Goal: Task Accomplishment & Management: Manage account settings

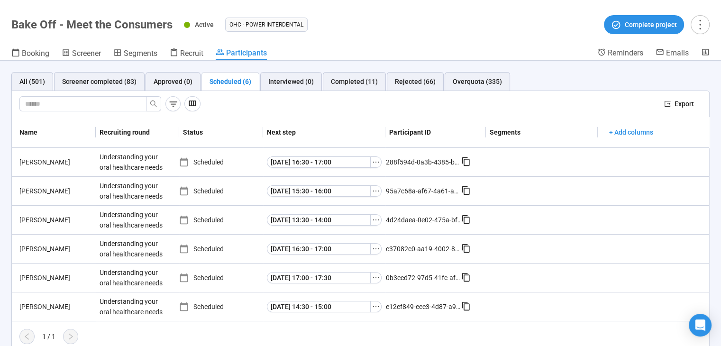
scroll to position [5, 0]
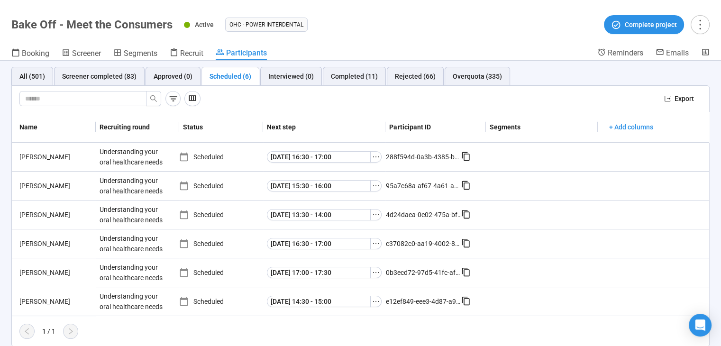
click at [226, 68] on div "Scheduled (6)" at bounding box center [230, 76] width 58 height 19
click at [226, 79] on div "Scheduled (6)" at bounding box center [230, 76] width 42 height 10
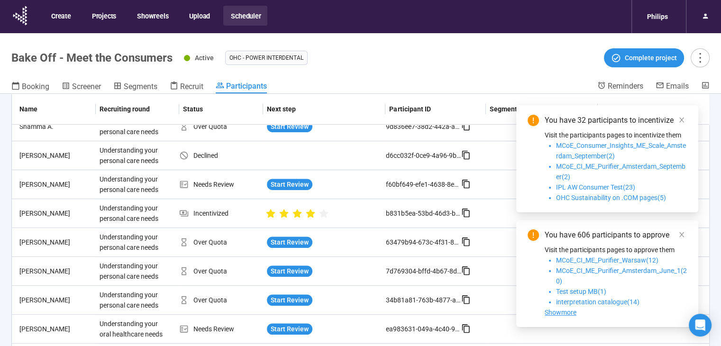
scroll to position [392, 0]
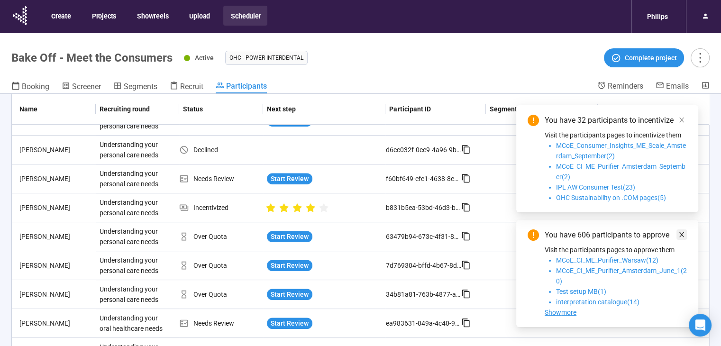
click at [683, 234] on icon "close" at bounding box center [681, 234] width 7 height 7
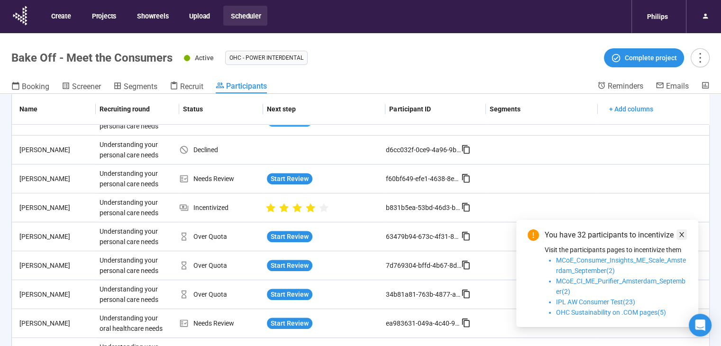
click at [680, 233] on icon "close" at bounding box center [681, 234] width 5 height 5
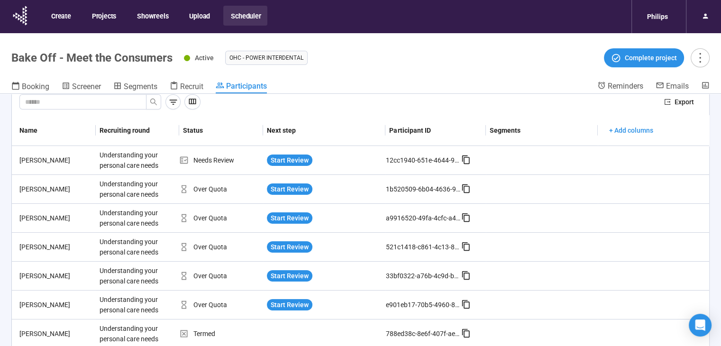
scroll to position [0, 0]
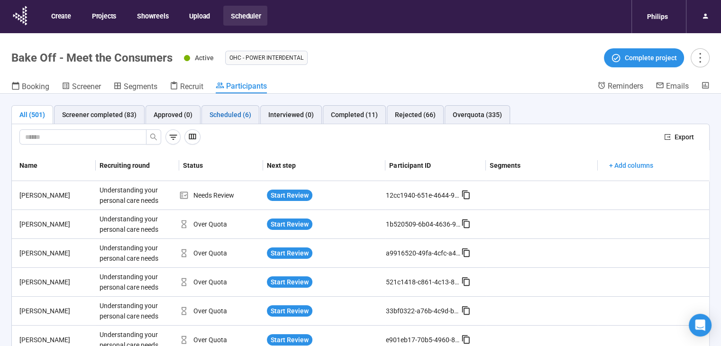
click at [245, 112] on div "Scheduled (6)" at bounding box center [230, 114] width 42 height 10
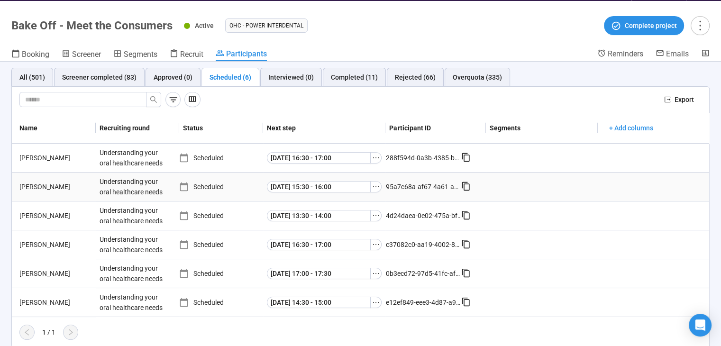
scroll to position [33, 0]
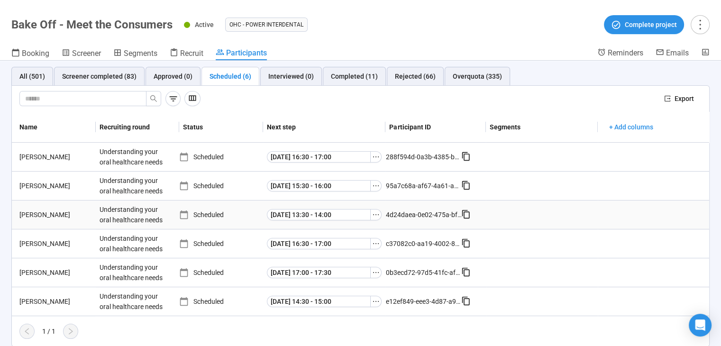
click at [29, 213] on div "Ashley H." at bounding box center [56, 214] width 80 height 10
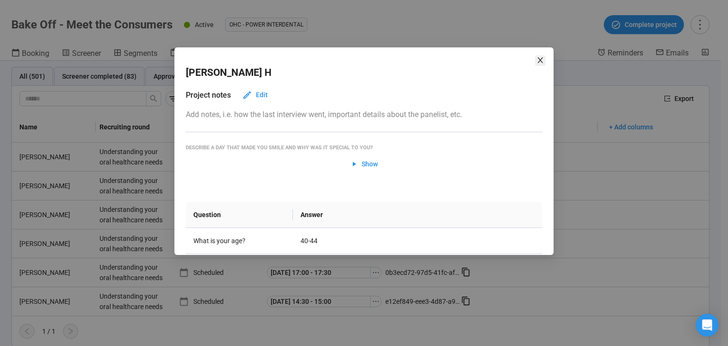
click at [539, 60] on icon "close" at bounding box center [540, 60] width 8 height 8
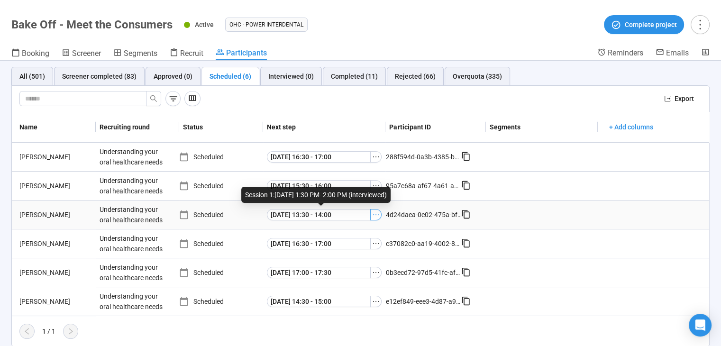
click at [372, 211] on icon "ellipsis" at bounding box center [376, 215] width 8 height 8
click at [361, 251] on span "[PERSON_NAME] as Interviewed" at bounding box center [357, 246] width 95 height 10
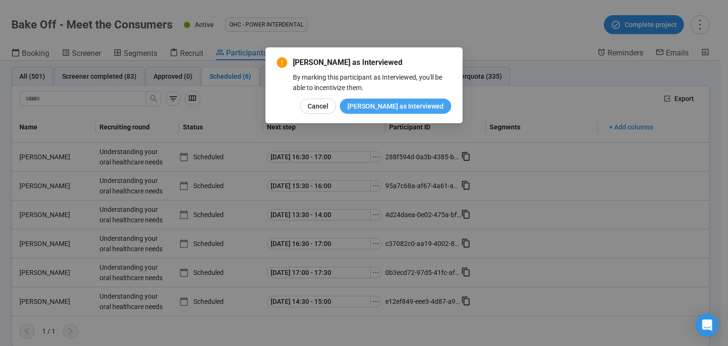
click at [408, 107] on span "[PERSON_NAME] as Interviewed" at bounding box center [395, 106] width 96 height 10
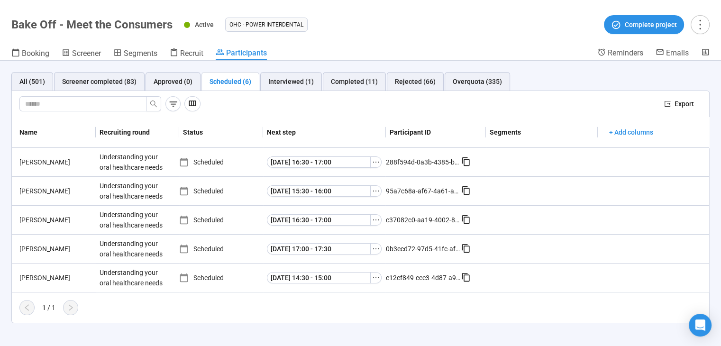
scroll to position [0, 0]
click at [297, 82] on div "Interviewed (1)" at bounding box center [290, 81] width 45 height 10
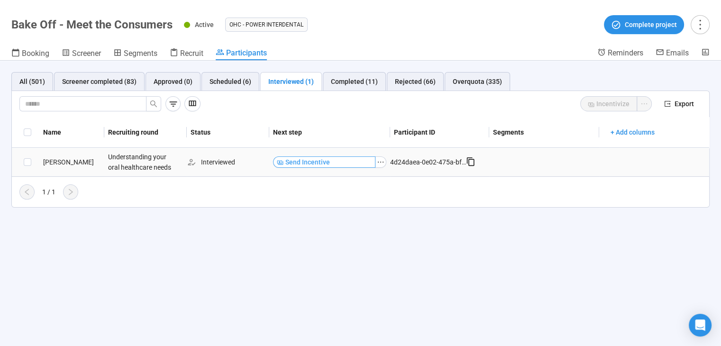
click at [300, 163] on span "Send Incentive" at bounding box center [307, 162] width 45 height 10
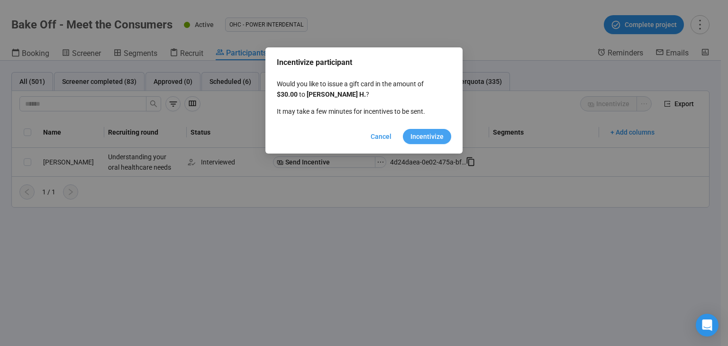
click at [424, 138] on span "Incentivize" at bounding box center [426, 136] width 33 height 10
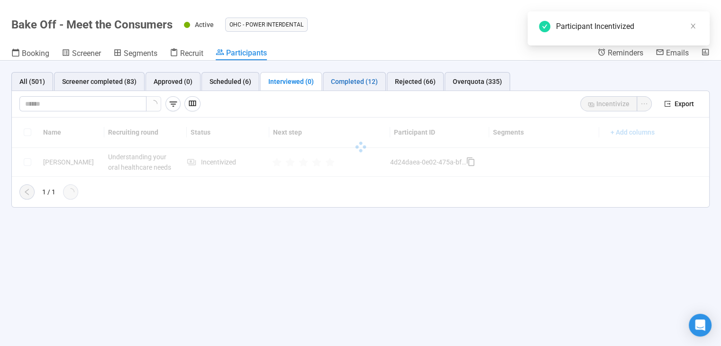
click at [346, 85] on div "Completed (12)" at bounding box center [354, 81] width 47 height 10
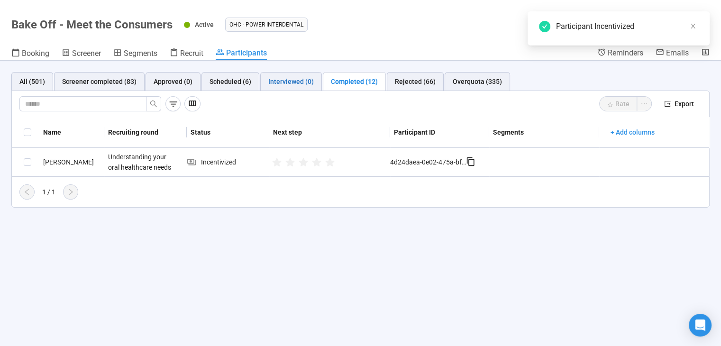
click at [289, 85] on div "Interviewed (0)" at bounding box center [290, 81] width 45 height 10
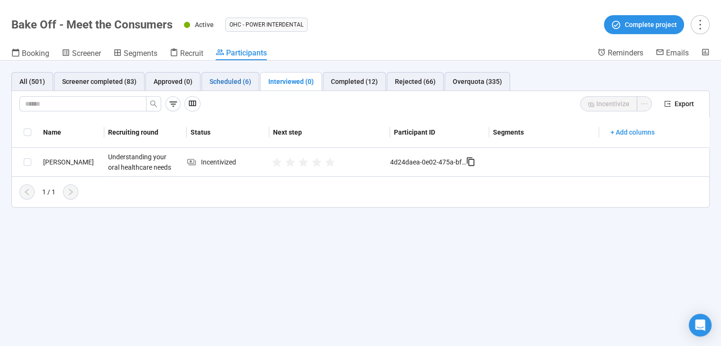
click at [233, 84] on div "Scheduled (6)" at bounding box center [230, 81] width 42 height 10
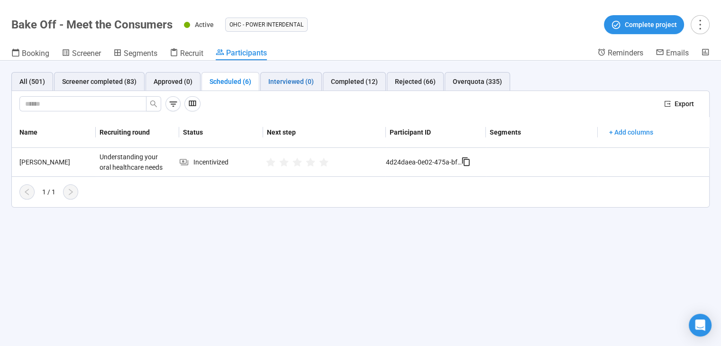
click at [279, 86] on div "Interviewed (0)" at bounding box center [290, 81] width 45 height 10
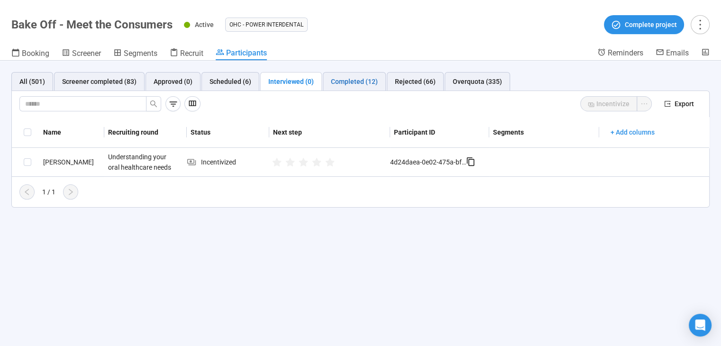
click at [331, 81] on div "Completed (12)" at bounding box center [354, 81] width 47 height 10
click at [345, 81] on div "Completed (12)" at bounding box center [354, 81] width 47 height 10
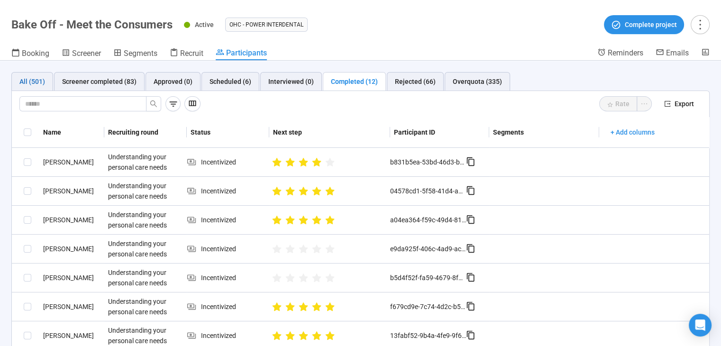
click at [43, 76] on div "All (501)" at bounding box center [32, 81] width 26 height 10
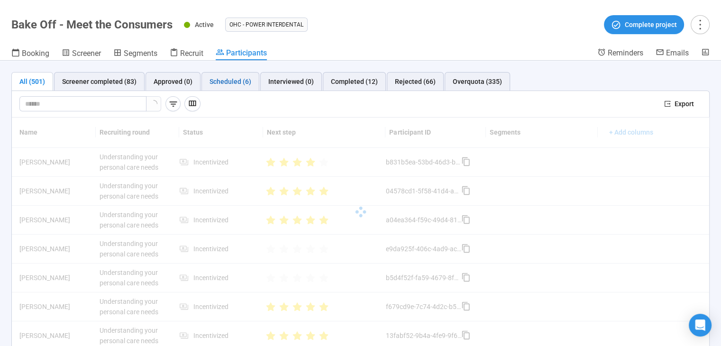
click at [226, 85] on div "Scheduled (6)" at bounding box center [230, 81] width 42 height 10
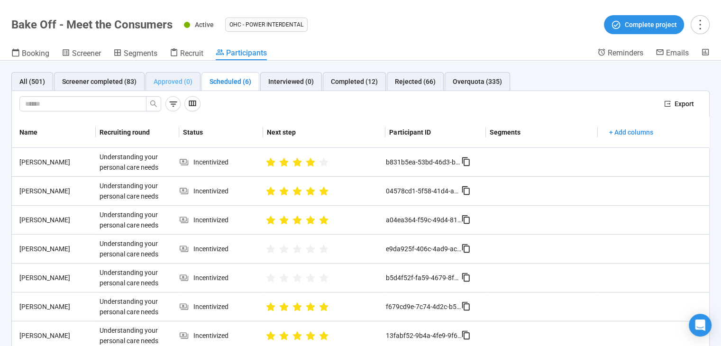
click at [183, 87] on div "Approved (0)" at bounding box center [172, 81] width 55 height 19
click at [282, 74] on div "Interviewed (0)" at bounding box center [291, 81] width 62 height 19
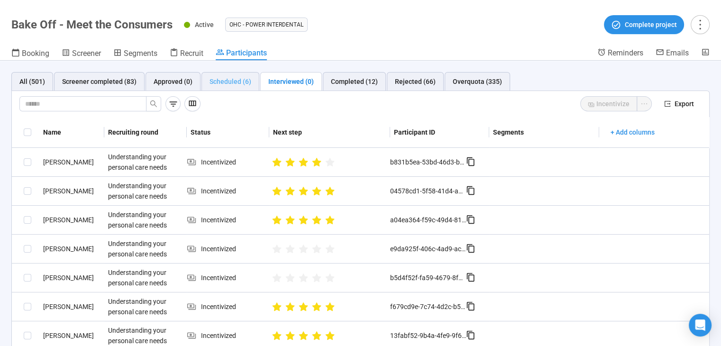
click at [249, 76] on div "Scheduled (6)" at bounding box center [230, 81] width 58 height 19
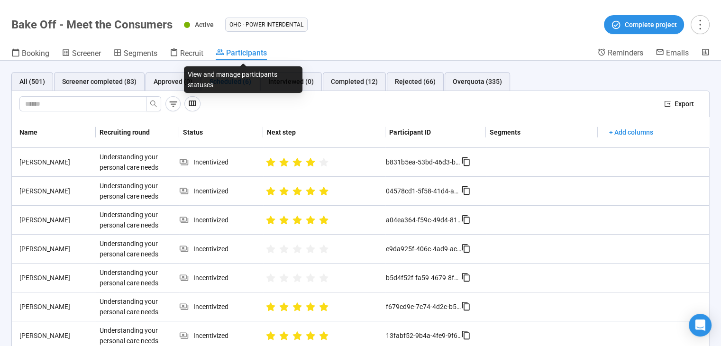
click at [236, 56] on span "Participants" at bounding box center [246, 52] width 41 height 9
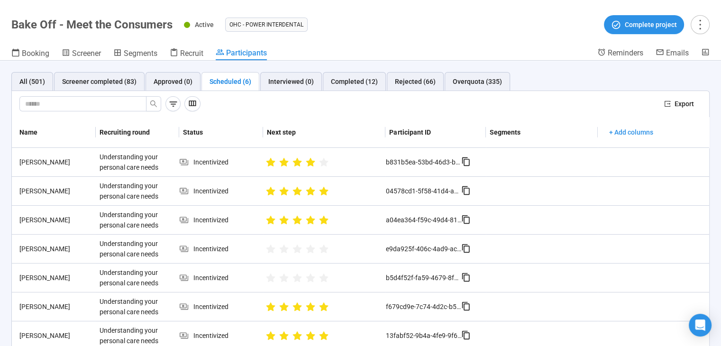
click at [227, 82] on div "Scheduled (6)" at bounding box center [230, 81] width 42 height 10
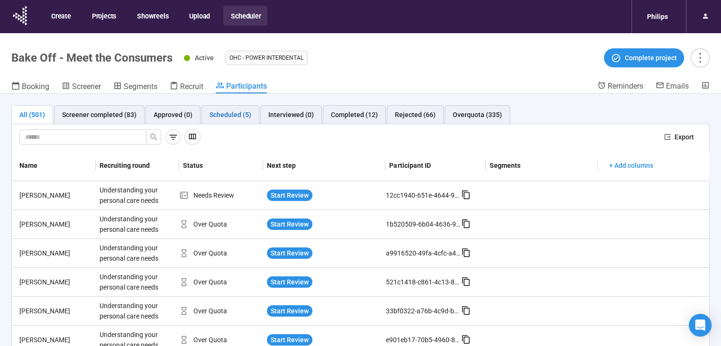
click at [212, 112] on div "Scheduled (5)" at bounding box center [230, 114] width 42 height 10
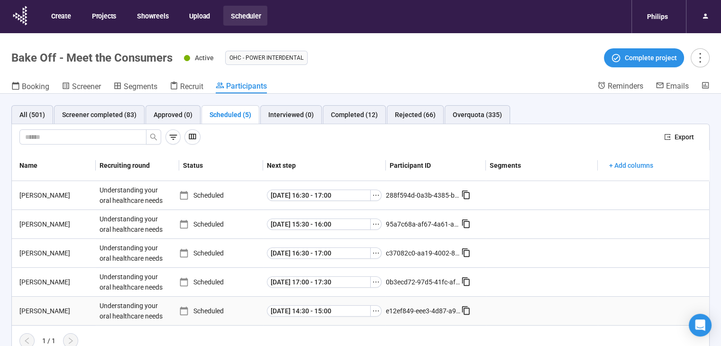
click at [53, 312] on div "[PERSON_NAME]" at bounding box center [56, 311] width 80 height 10
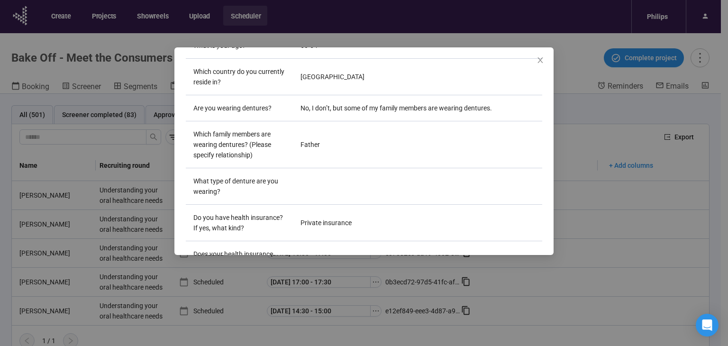
scroll to position [53, 0]
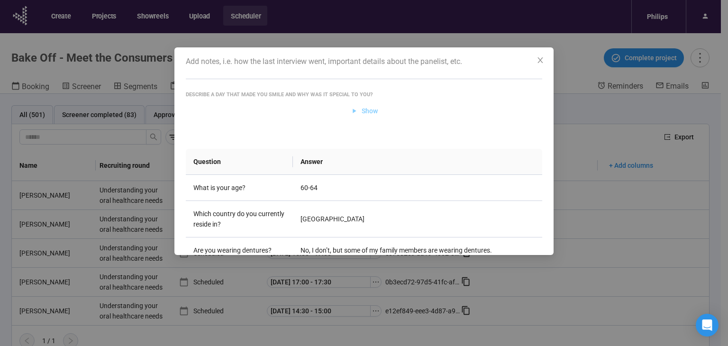
click at [370, 110] on span "Show" at bounding box center [370, 111] width 16 height 10
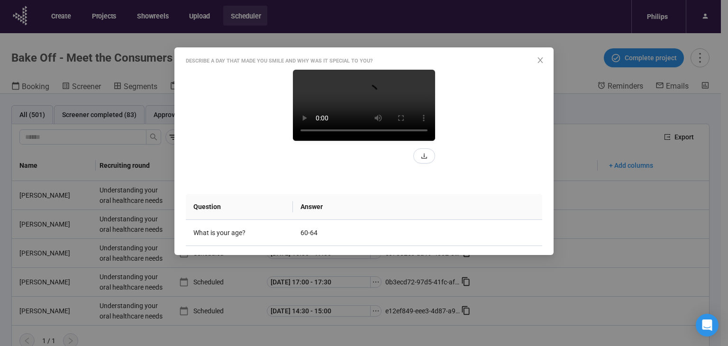
scroll to position [100, 0]
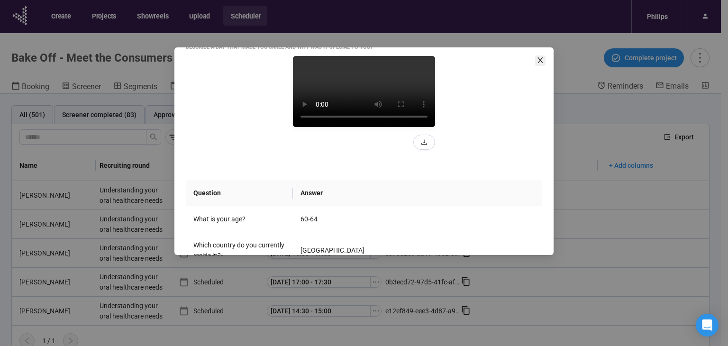
click at [538, 63] on icon "close" at bounding box center [540, 60] width 8 height 8
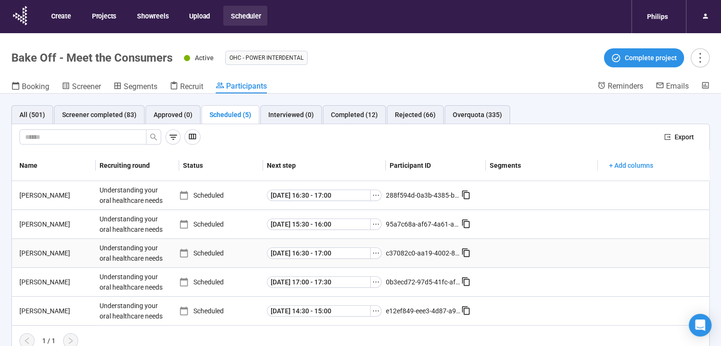
click at [527, 263] on td at bounding box center [541, 253] width 111 height 29
click at [35, 226] on div "[PERSON_NAME]" at bounding box center [56, 224] width 80 height 10
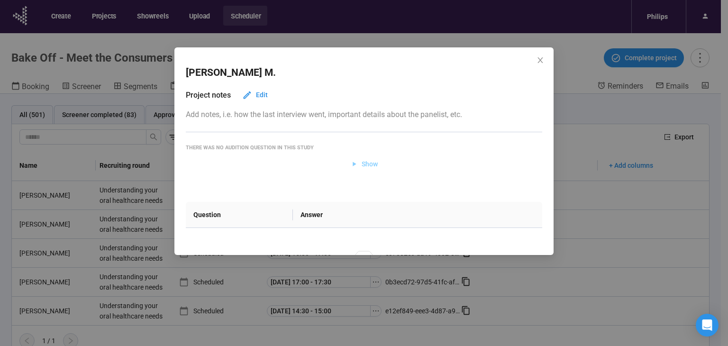
click at [366, 167] on span "Show" at bounding box center [370, 164] width 16 height 10
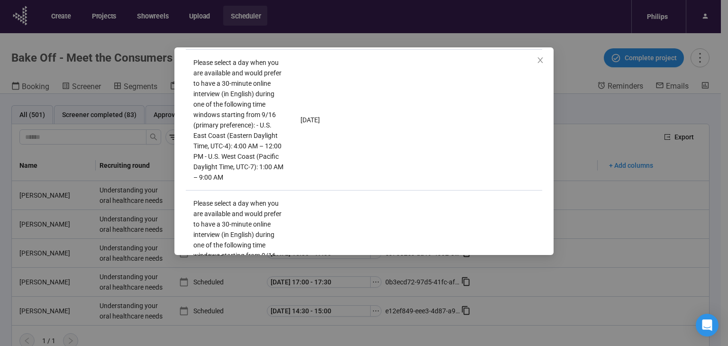
scroll to position [758, 0]
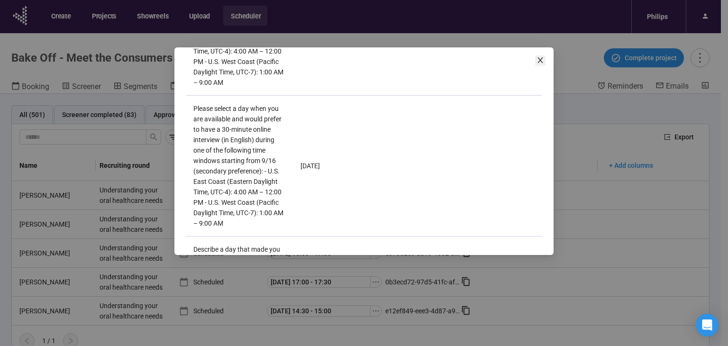
click at [538, 60] on icon "close" at bounding box center [540, 60] width 8 height 8
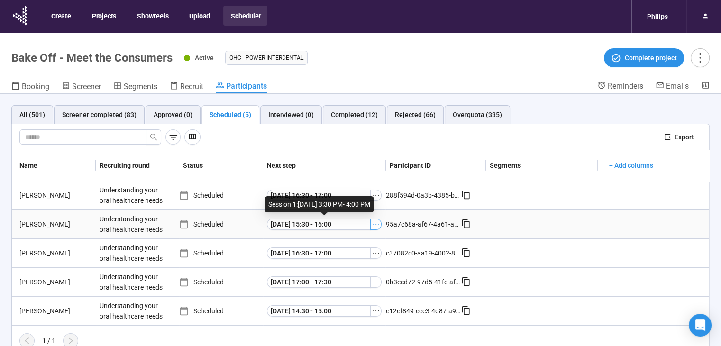
click at [374, 226] on icon "ellipsis" at bounding box center [376, 224] width 8 height 8
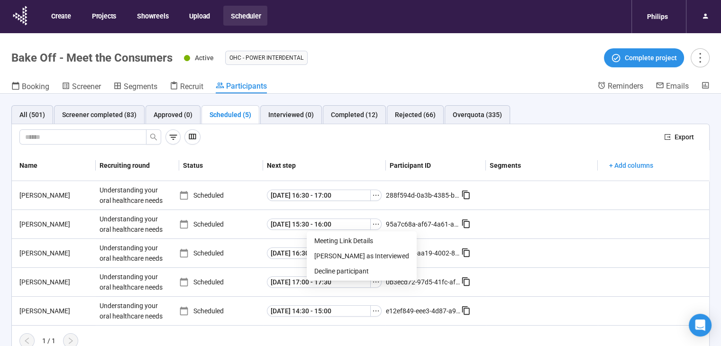
click at [365, 150] on th "Next step" at bounding box center [324, 165] width 123 height 31
click at [40, 195] on div "[PERSON_NAME]" at bounding box center [56, 195] width 80 height 10
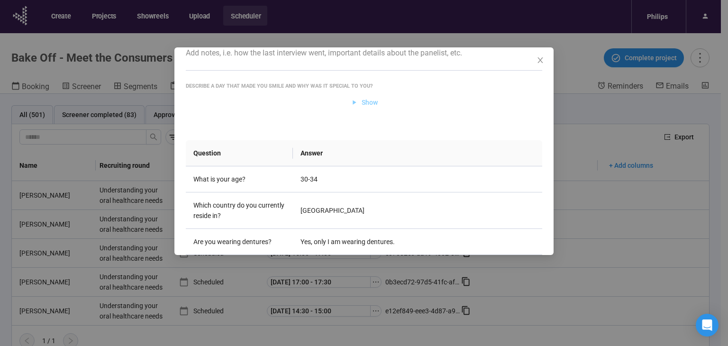
scroll to position [156, 0]
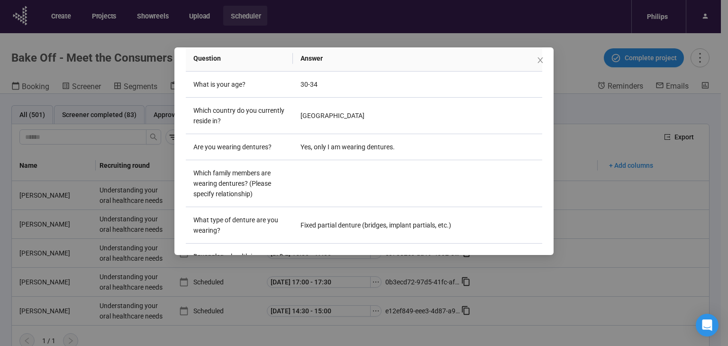
click at [34, 254] on div "[PERSON_NAME] Project notes Edit Add notes, i.e. how the last interview went, i…" at bounding box center [364, 173] width 728 height 346
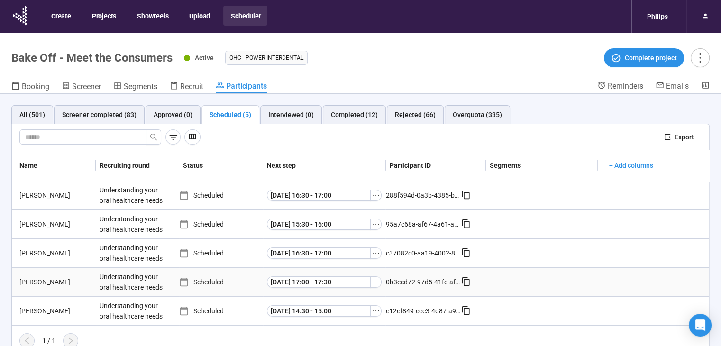
click at [34, 277] on div "[PERSON_NAME]" at bounding box center [56, 282] width 80 height 10
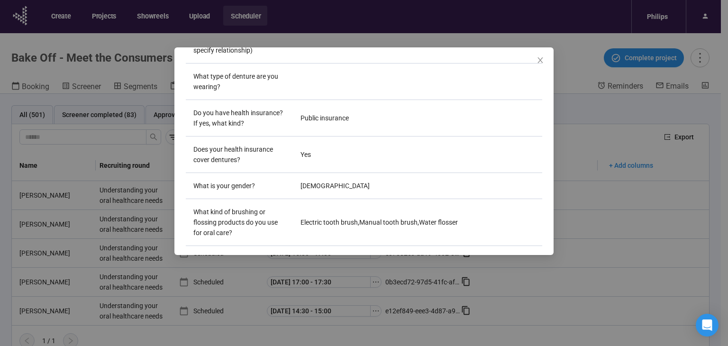
scroll to position [299, 0]
click at [101, 243] on div "[PERSON_NAME] Project notes Edit Add notes, i.e. how the last interview went, i…" at bounding box center [364, 173] width 728 height 346
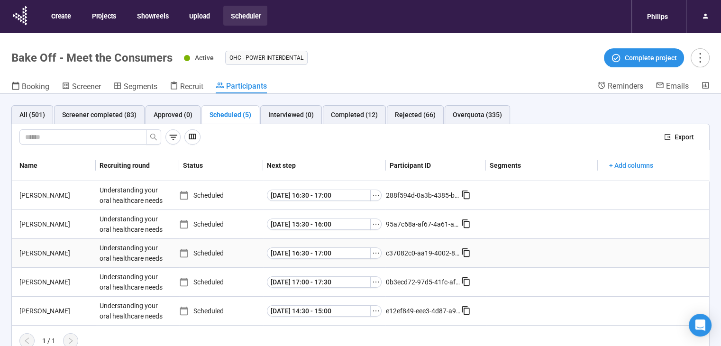
click at [27, 252] on div "[PERSON_NAME]" at bounding box center [56, 253] width 80 height 10
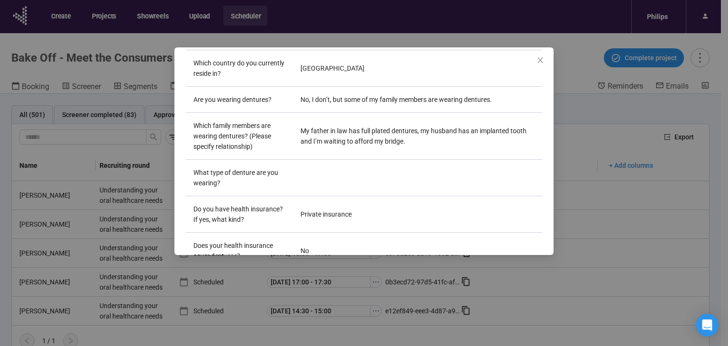
scroll to position [251, 0]
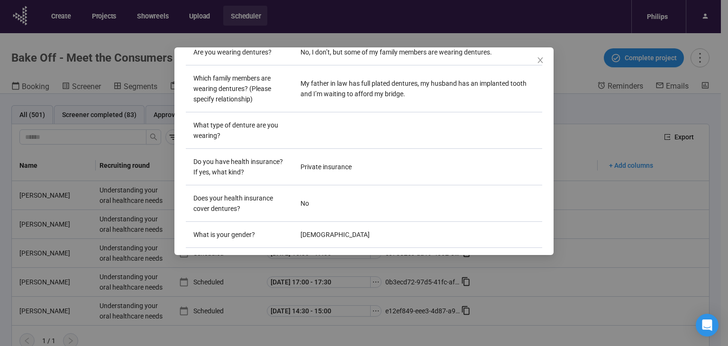
click at [163, 285] on div "[PERSON_NAME] Project notes Edit Add notes, i.e. how the last interview went, i…" at bounding box center [364, 173] width 728 height 346
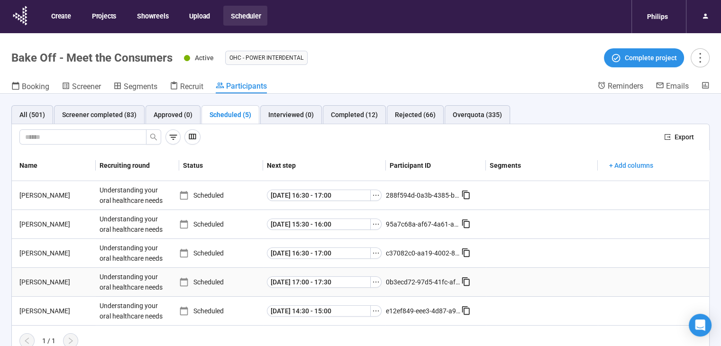
click at [30, 281] on div "[PERSON_NAME]" at bounding box center [56, 282] width 80 height 10
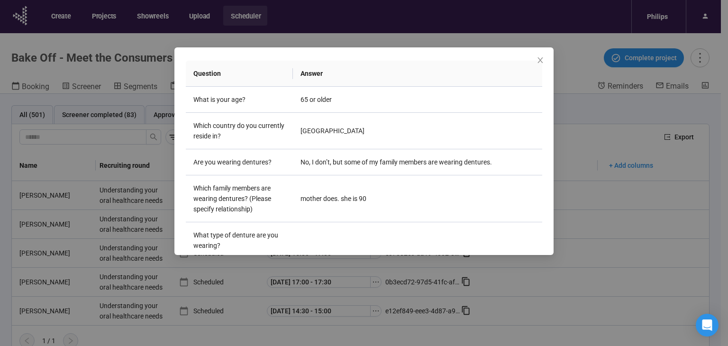
scroll to position [142, 0]
click at [64, 232] on div "[PERSON_NAME] Project notes Edit Add notes, i.e. how the last interview went, i…" at bounding box center [364, 173] width 728 height 346
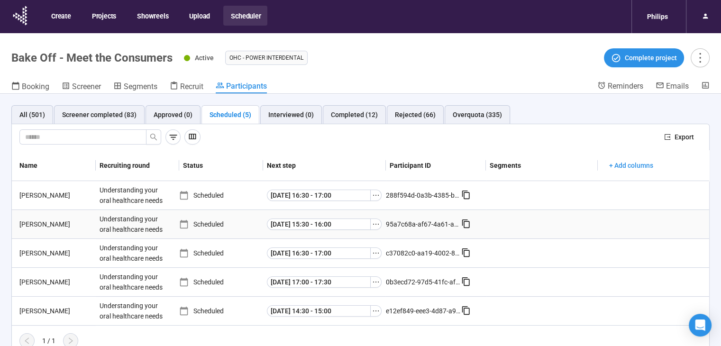
click at [35, 220] on div "[PERSON_NAME]" at bounding box center [56, 224] width 80 height 10
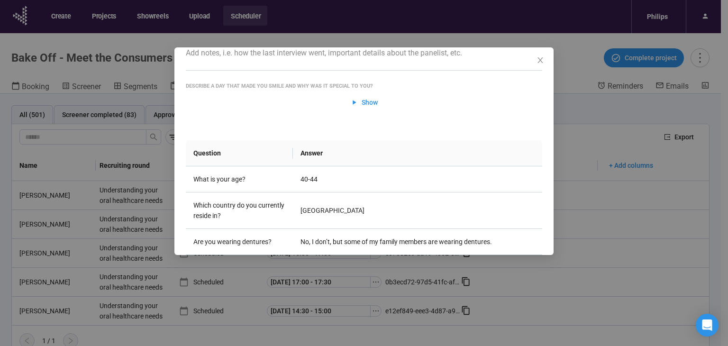
scroll to position [156, 0]
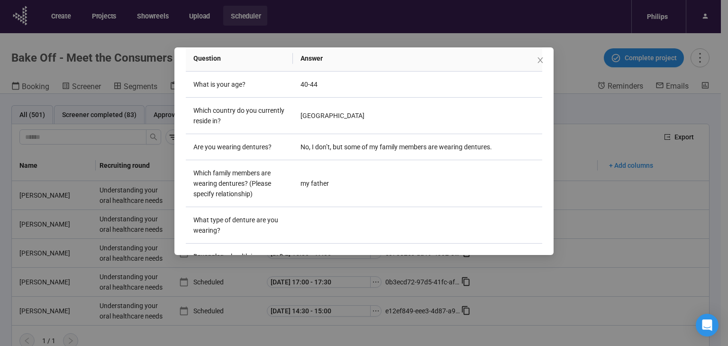
click at [81, 186] on div "[PERSON_NAME] Project notes Edit Add notes, i.e. how the last interview went, i…" at bounding box center [364, 173] width 728 height 346
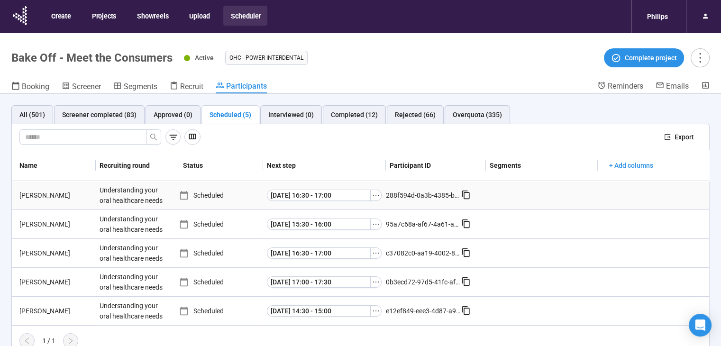
click at [35, 194] on div "[PERSON_NAME]" at bounding box center [56, 195] width 80 height 10
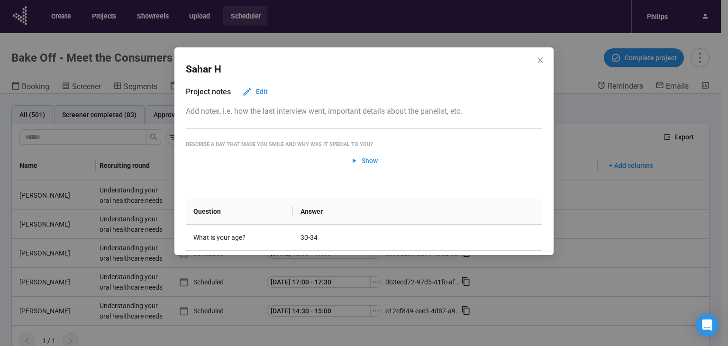
scroll to position [0, 0]
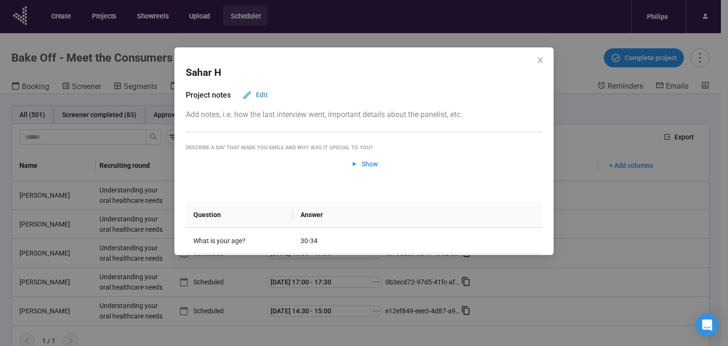
click at [114, 225] on div "[PERSON_NAME] Project notes Edit Add notes, i.e. how the last interview went, i…" at bounding box center [364, 173] width 728 height 346
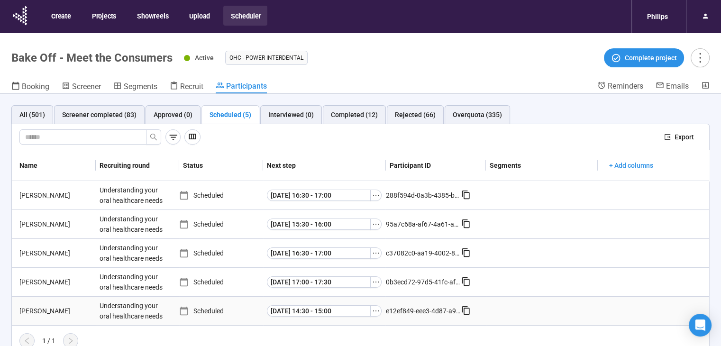
click at [36, 309] on div "[PERSON_NAME]" at bounding box center [56, 311] width 80 height 10
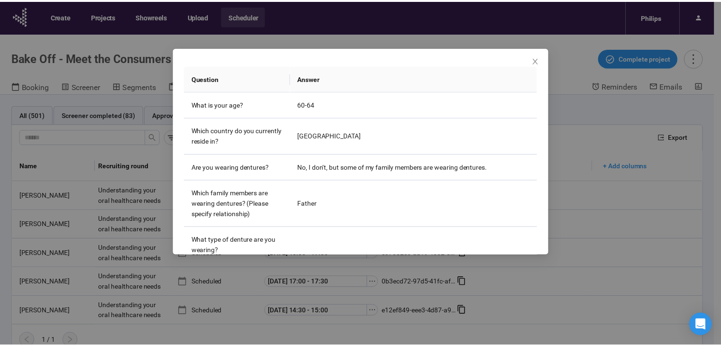
scroll to position [156, 0]
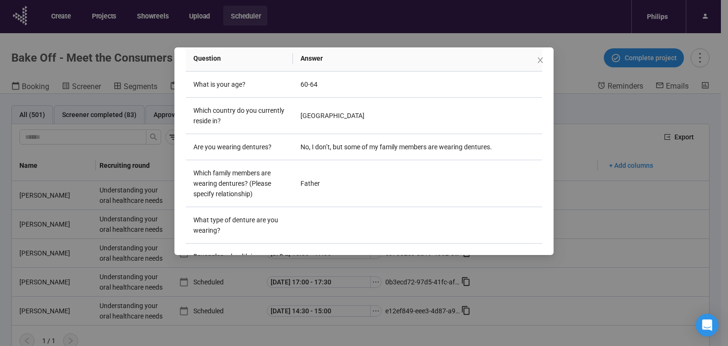
click at [285, 282] on div "[PERSON_NAME] Project notes Edit Add notes, i.e. how the last interview went, i…" at bounding box center [364, 173] width 728 height 346
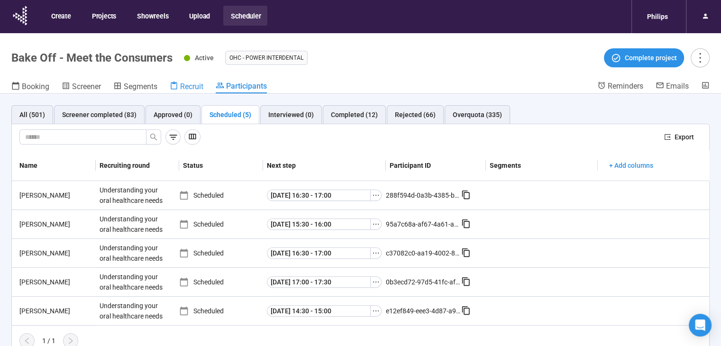
click at [174, 83] on icon at bounding box center [174, 86] width 7 height 8
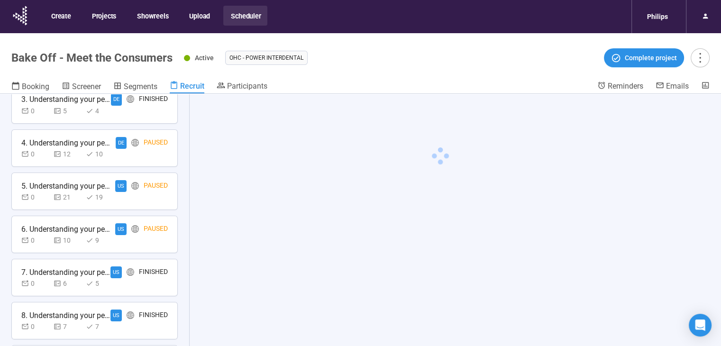
scroll to position [370, 0]
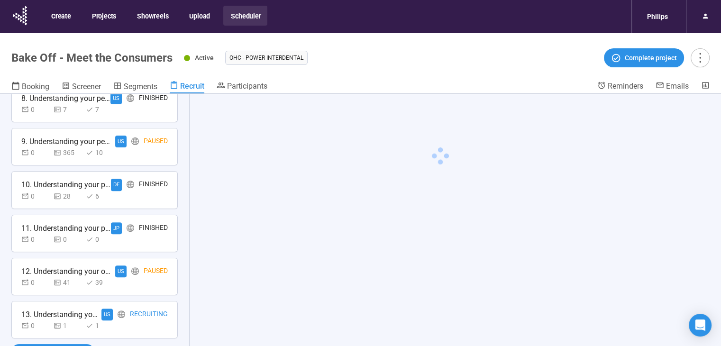
click at [137, 320] on div "0 1 1" at bounding box center [94, 325] width 146 height 10
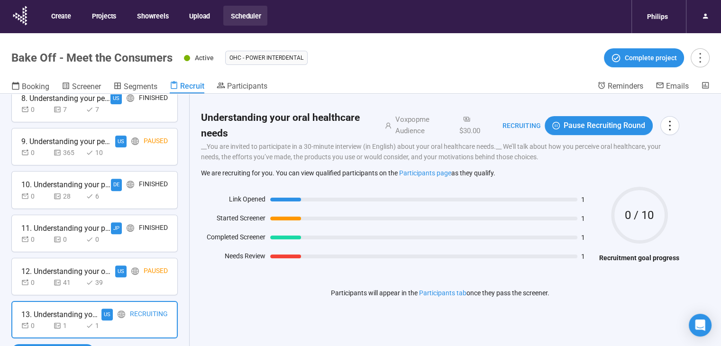
click at [136, 285] on div "0 41 39" at bounding box center [94, 282] width 146 height 10
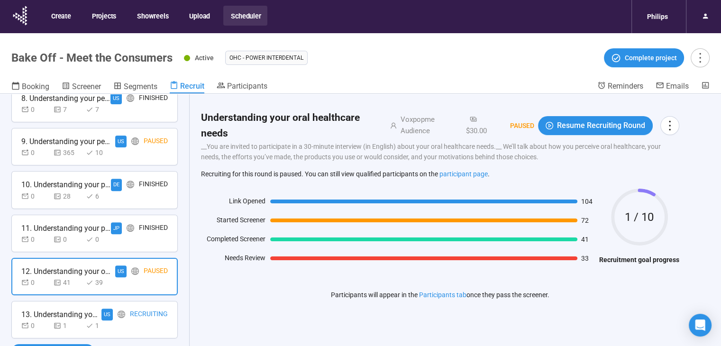
click at [140, 236] on div "0 0 0" at bounding box center [94, 239] width 146 height 10
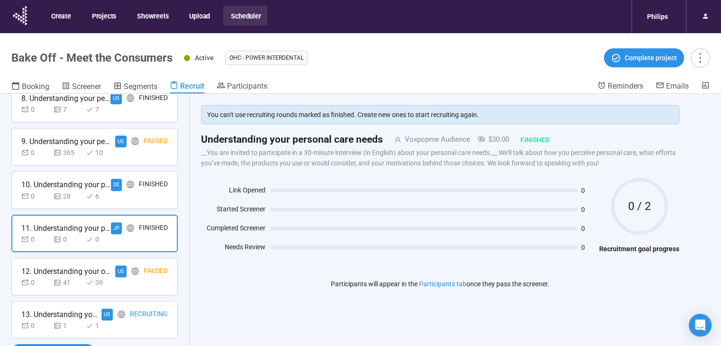
click at [138, 325] on div "0 1 1" at bounding box center [94, 325] width 146 height 10
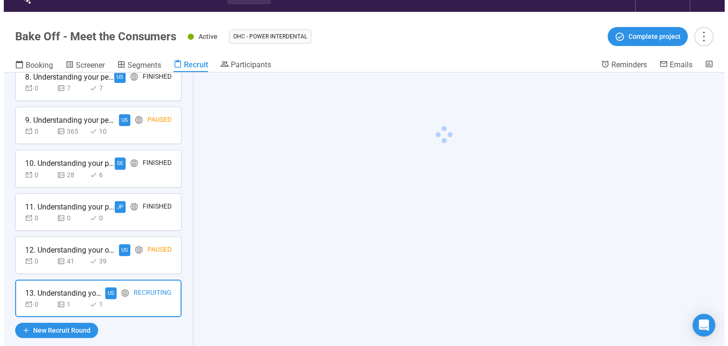
scroll to position [33, 0]
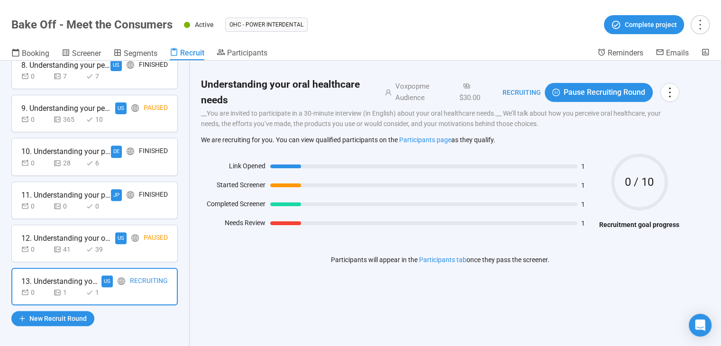
click at [117, 226] on div "12. Understanding your oral healthcare needs US Paused 0 41 39" at bounding box center [94, 243] width 166 height 37
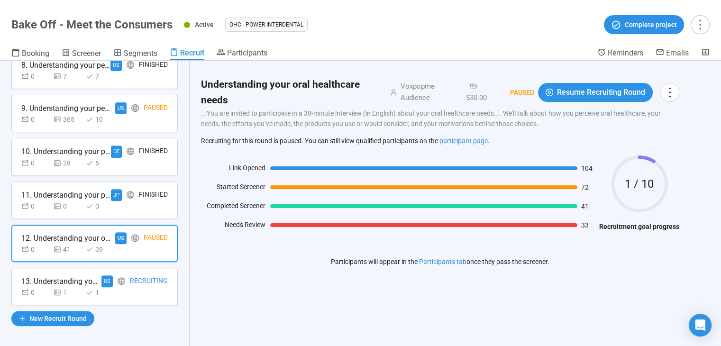
click at [117, 290] on div "0 1 1" at bounding box center [94, 292] width 146 height 10
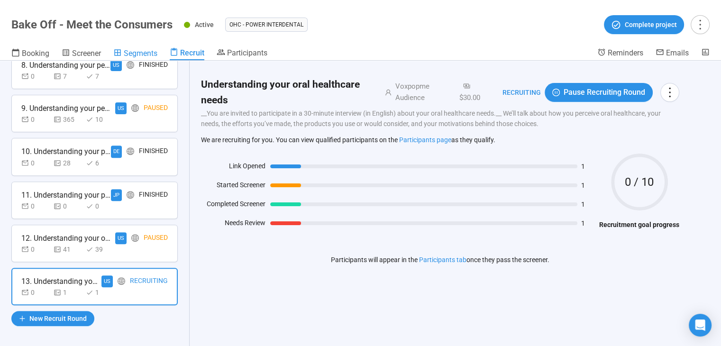
click at [141, 50] on span "Segments" at bounding box center [141, 53] width 34 height 9
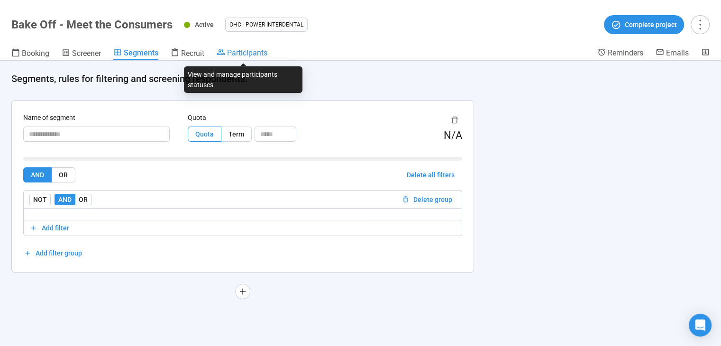
click at [220, 50] on icon at bounding box center [221, 52] width 8 height 6
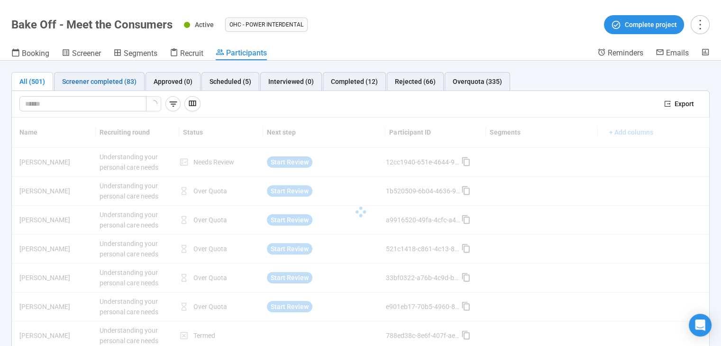
click at [79, 80] on div "Screener completed (83)" at bounding box center [99, 81] width 74 height 10
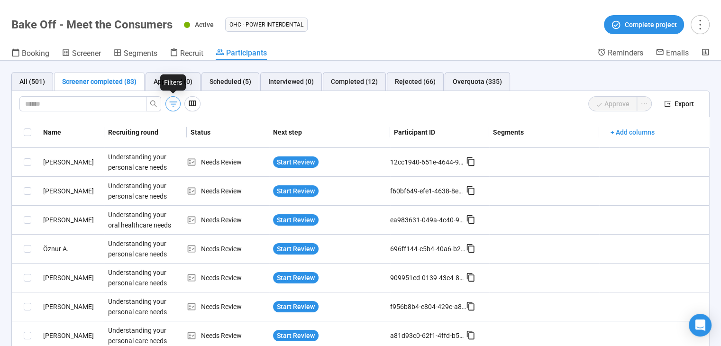
click at [171, 99] on icon "button" at bounding box center [173, 104] width 10 height 10
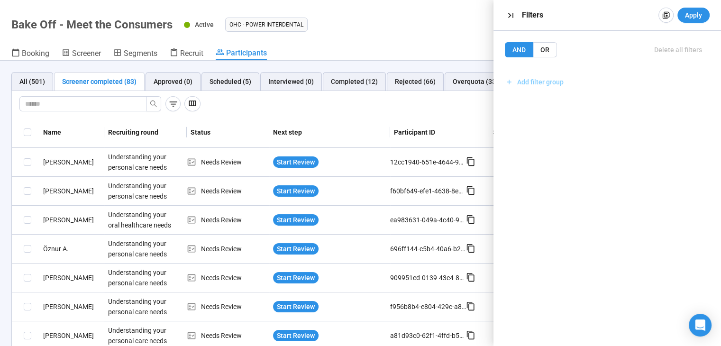
click at [542, 85] on span "Add filter group" at bounding box center [540, 82] width 46 height 10
click at [540, 100] on span "Add filter" at bounding box center [536, 103] width 27 height 10
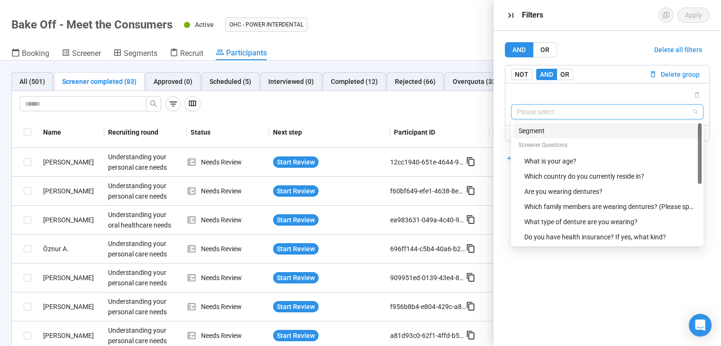
click at [553, 107] on input "search" at bounding box center [606, 112] width 181 height 14
click at [574, 201] on div "Which family members are wearing dentures? (Please specify relationship)" at bounding box center [610, 206] width 172 height 10
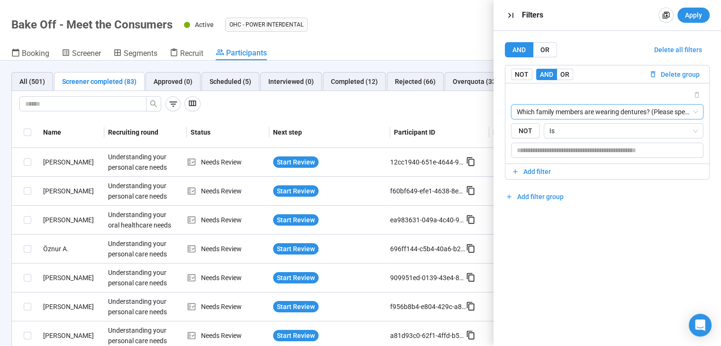
click at [572, 108] on span "Which family members are wearing dentures? (Please specify relationship)" at bounding box center [606, 112] width 181 height 14
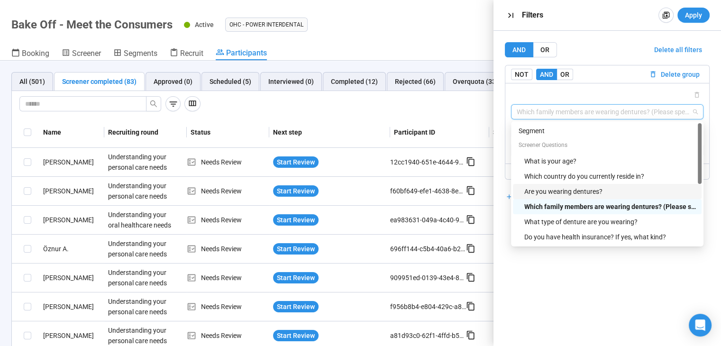
click at [568, 190] on div "Are you wearing dentures?" at bounding box center [610, 191] width 172 height 10
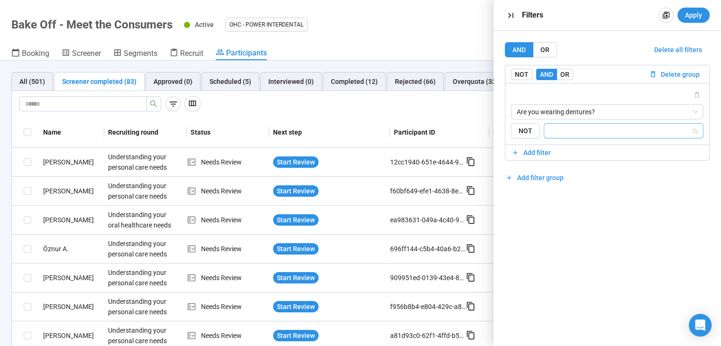
click at [567, 130] on input "search" at bounding box center [621, 130] width 142 height 11
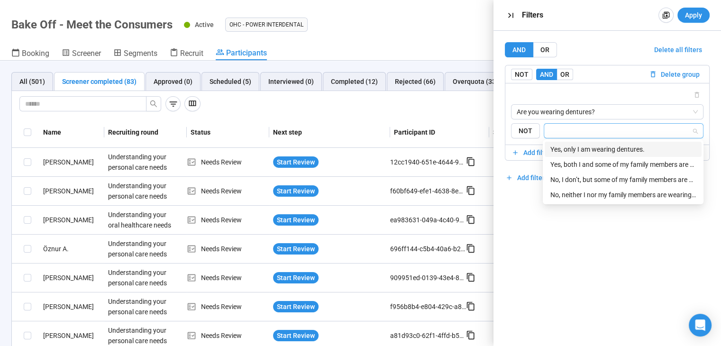
click at [568, 148] on div "Yes, only I am wearing dentures." at bounding box center [622, 149] width 145 height 10
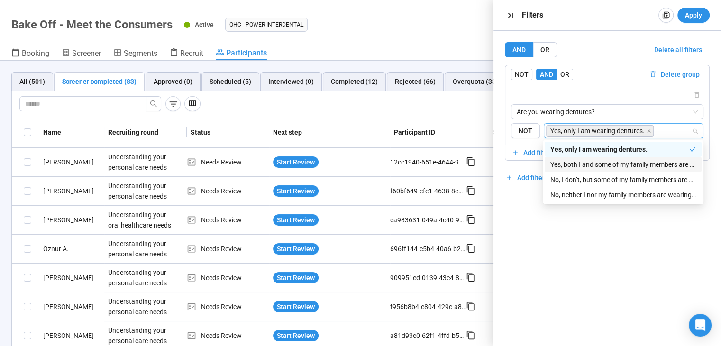
click at [567, 161] on div "Yes, both I and some of my family members are wearing dentures." at bounding box center [622, 164] width 145 height 10
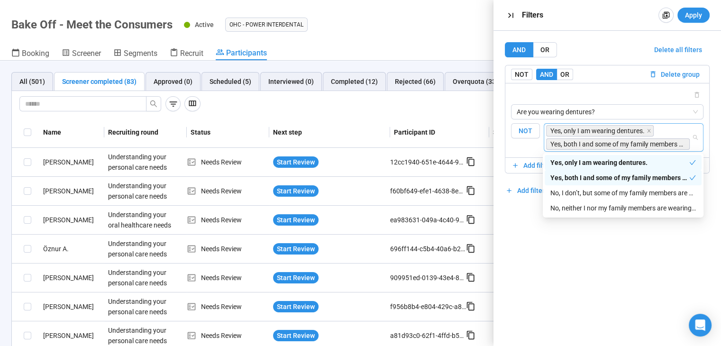
click at [525, 146] on label "NOT" at bounding box center [525, 137] width 29 height 28
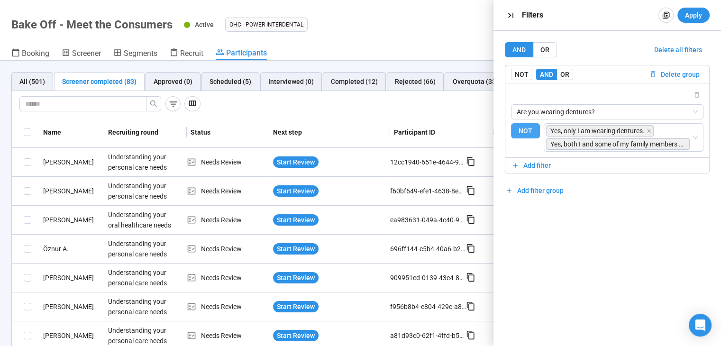
click at [531, 136] on span "NOT" at bounding box center [525, 131] width 29 height 16
click at [698, 19] on span "Apply" at bounding box center [693, 15] width 17 height 10
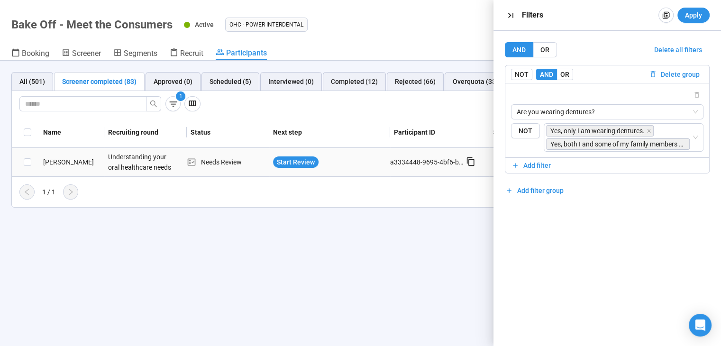
click at [157, 155] on div "Understanding your oral healthcare needs" at bounding box center [139, 162] width 71 height 28
click at [67, 162] on div "[PERSON_NAME]" at bounding box center [71, 162] width 65 height 10
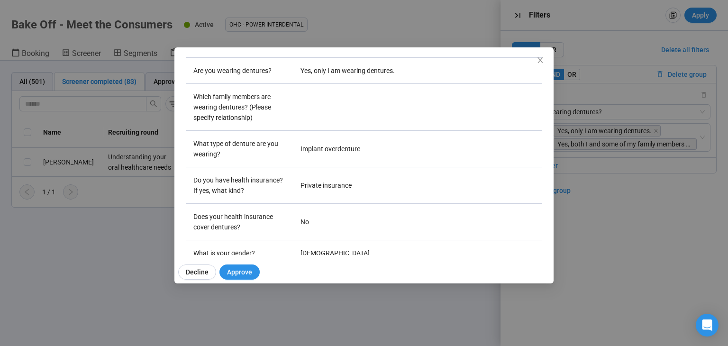
scroll to position [233, 0]
click at [399, 156] on td "Implant overdenture" at bounding box center [417, 148] width 249 height 36
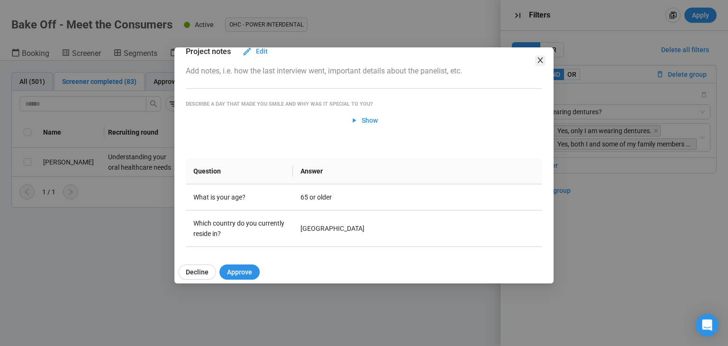
click at [537, 62] on icon "close" at bounding box center [540, 60] width 8 height 8
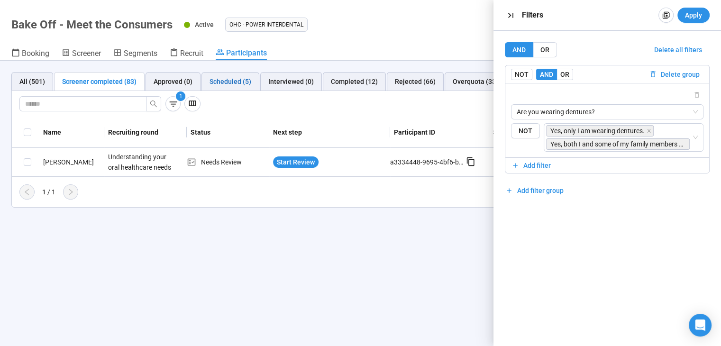
click at [220, 81] on div "Scheduled (5)" at bounding box center [230, 81] width 42 height 10
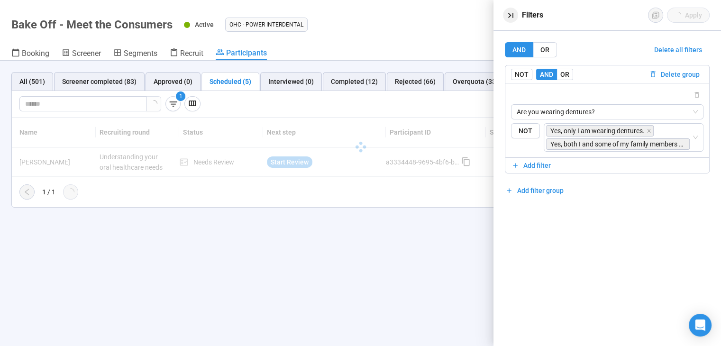
click at [510, 16] on icon "button" at bounding box center [511, 15] width 10 height 10
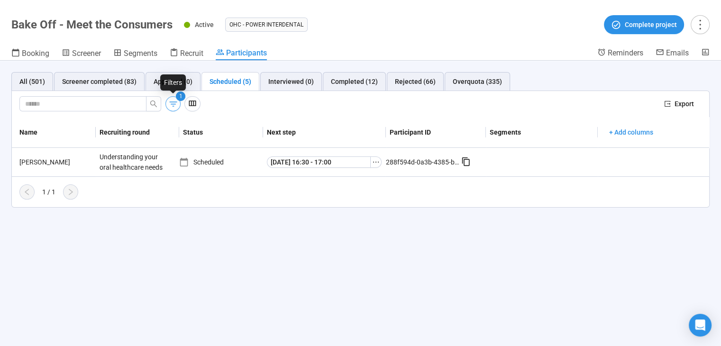
click at [170, 104] on icon "button" at bounding box center [173, 104] width 10 height 10
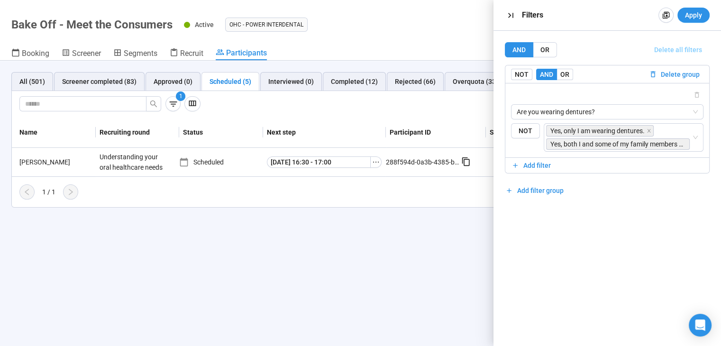
click at [675, 54] on span "Delete all filters" at bounding box center [678, 50] width 48 height 10
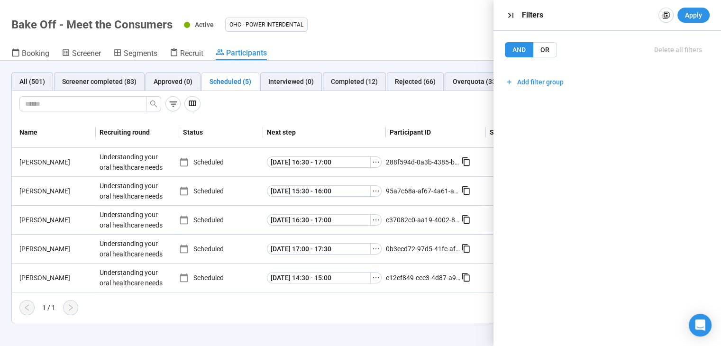
click at [335, 320] on div "Name Recruiting round Status Next step Participant ID Segments + Add columns [P…" at bounding box center [360, 220] width 697 height 206
click at [335, 315] on div "Name Recruiting round Status Next step Participant ID Segments + Add columns [P…" at bounding box center [360, 220] width 697 height 206
click at [510, 12] on icon "button" at bounding box center [511, 15] width 10 height 10
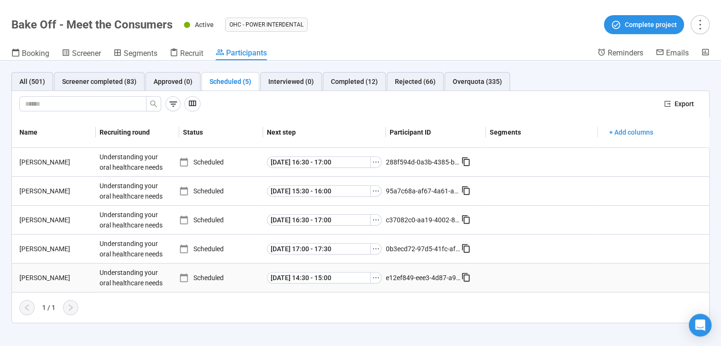
click at [29, 277] on div "[PERSON_NAME]" at bounding box center [56, 277] width 80 height 10
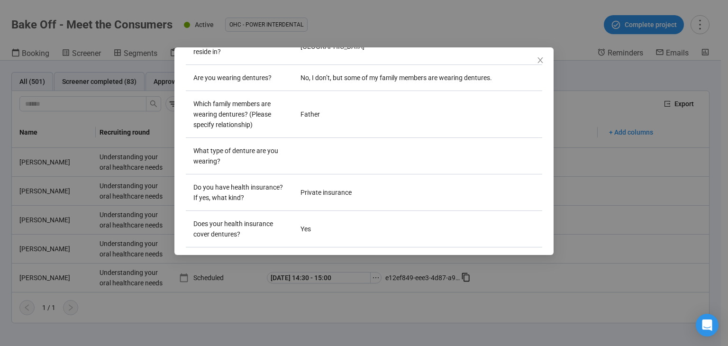
scroll to position [0, 0]
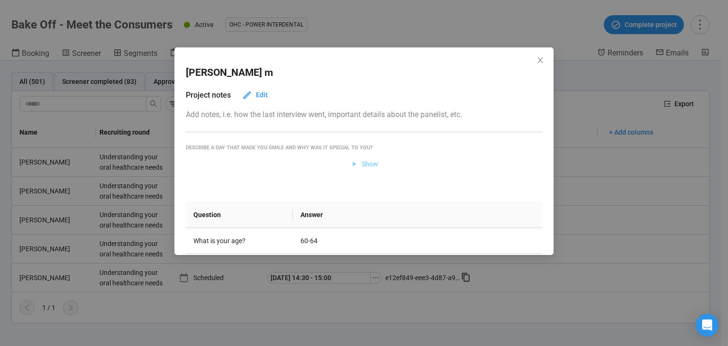
click at [370, 169] on span "Show" at bounding box center [370, 164] width 16 height 10
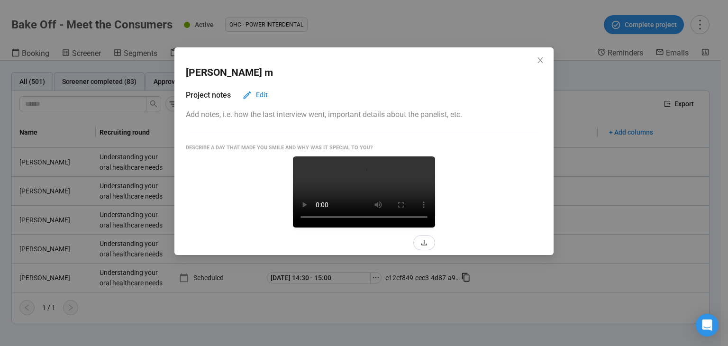
scroll to position [75, 0]
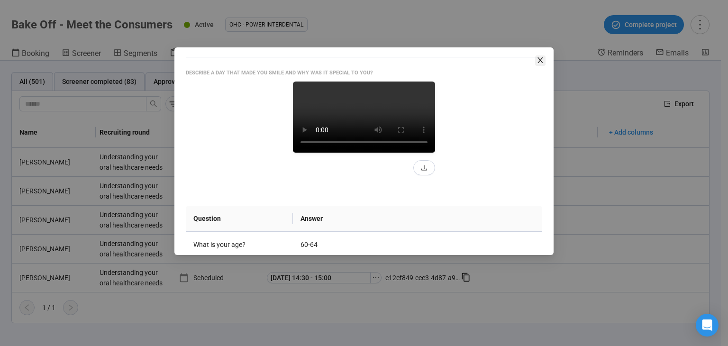
click at [537, 61] on icon "close" at bounding box center [540, 60] width 8 height 8
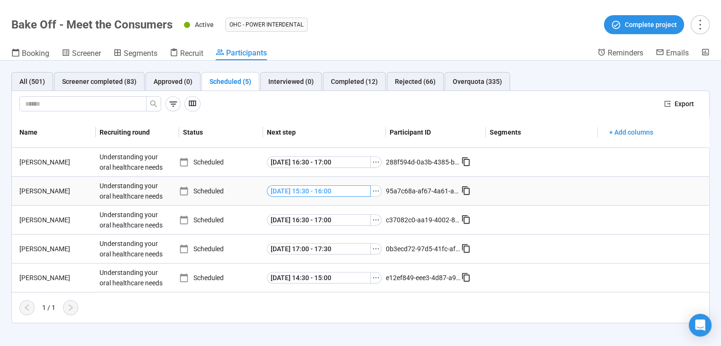
click at [331, 192] on span "[DATE] 15:30 - 16:00" at bounding box center [301, 191] width 61 height 10
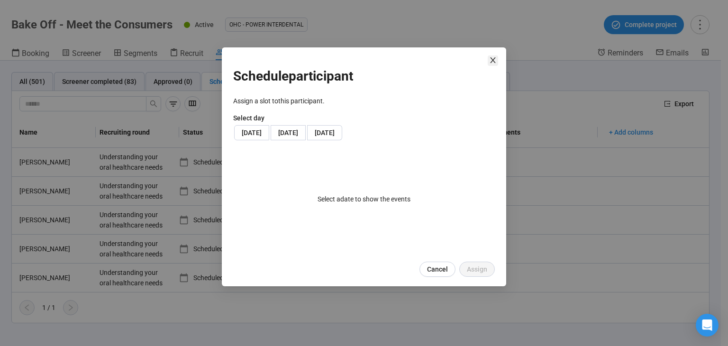
click at [494, 57] on icon "close" at bounding box center [493, 60] width 8 height 8
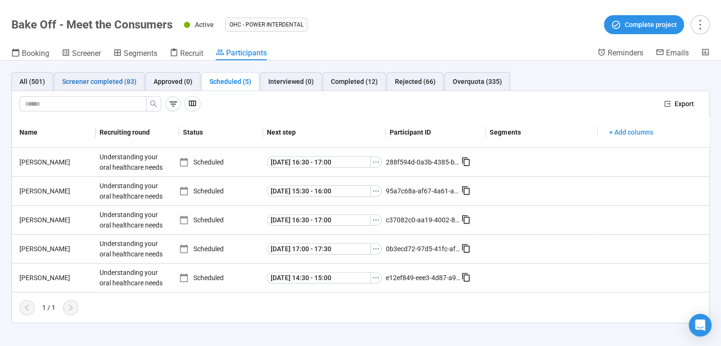
click at [101, 83] on div "Screener completed (83)" at bounding box center [99, 81] width 74 height 10
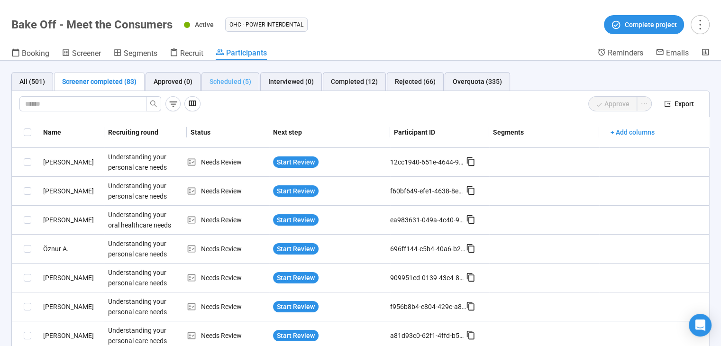
click at [220, 72] on div "Scheduled (5)" at bounding box center [230, 81] width 58 height 19
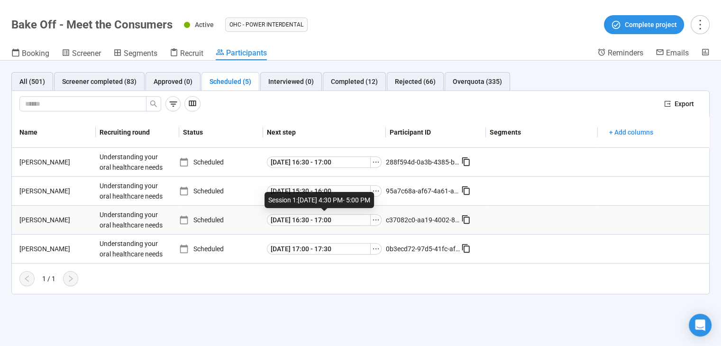
click at [380, 214] on div "[DATE] 16:30 - 17:00" at bounding box center [324, 219] width 115 height 11
click at [42, 188] on div "[PERSON_NAME]" at bounding box center [56, 191] width 80 height 10
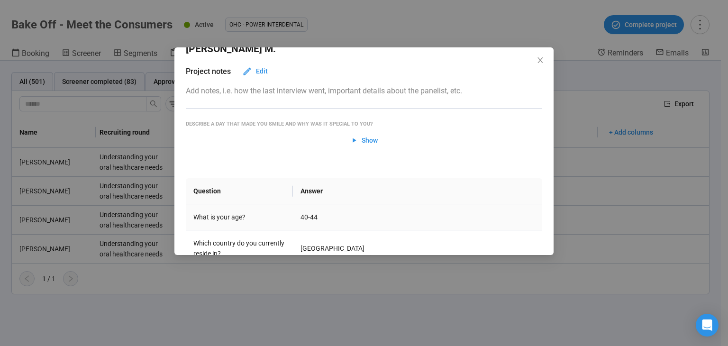
scroll to position [0, 0]
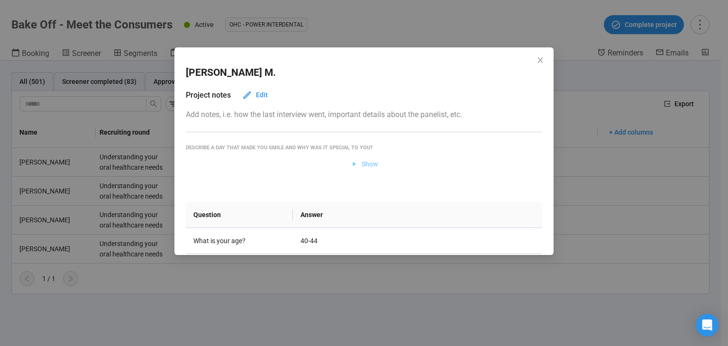
click at [362, 163] on span "Show" at bounding box center [370, 164] width 16 height 10
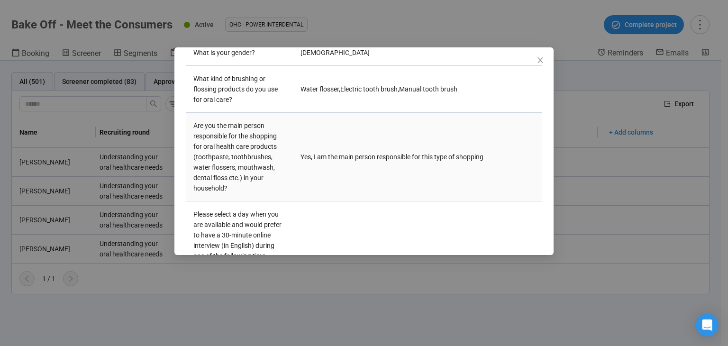
scroll to position [569, 0]
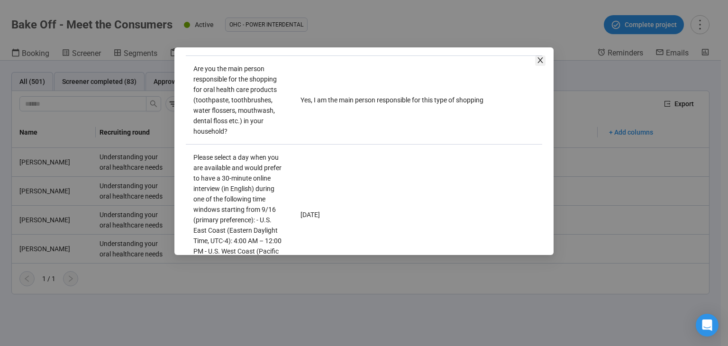
click at [536, 58] on icon "close" at bounding box center [540, 60] width 8 height 8
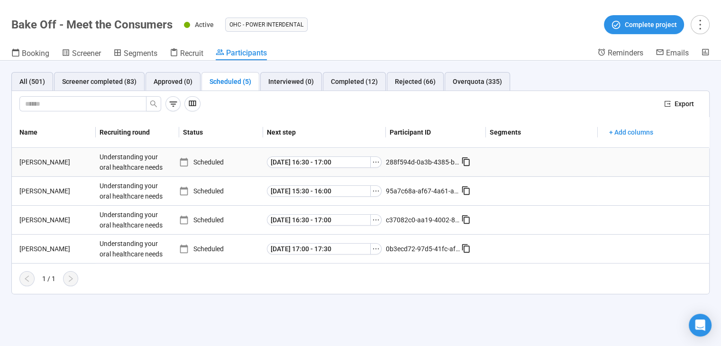
click at [40, 161] on div "[PERSON_NAME]" at bounding box center [56, 162] width 80 height 10
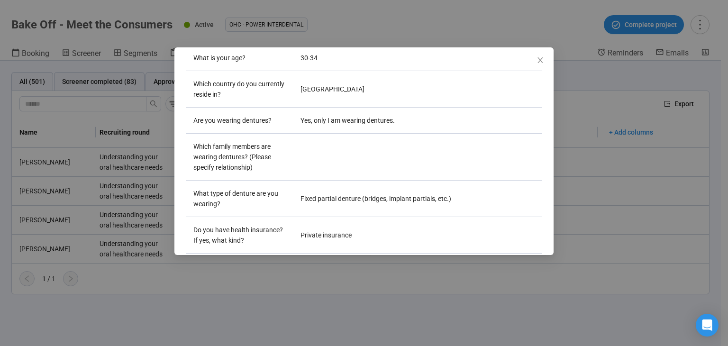
scroll to position [204, 0]
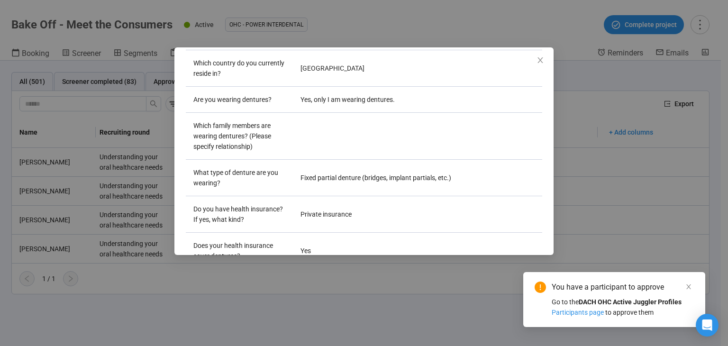
click at [62, 244] on div "[PERSON_NAME] Project notes Edit Add notes, i.e. how the last interview went, i…" at bounding box center [364, 173] width 728 height 346
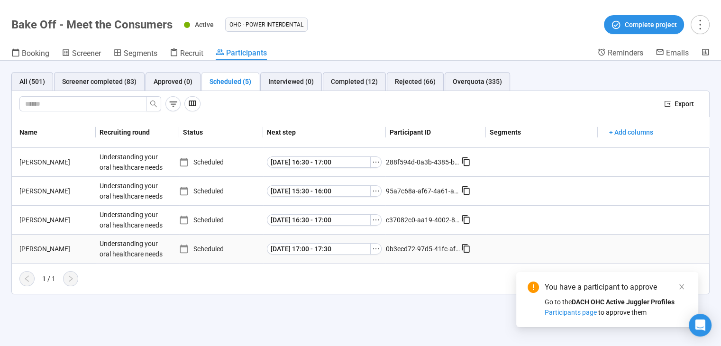
click at [35, 245] on div "[PERSON_NAME]" at bounding box center [56, 249] width 80 height 10
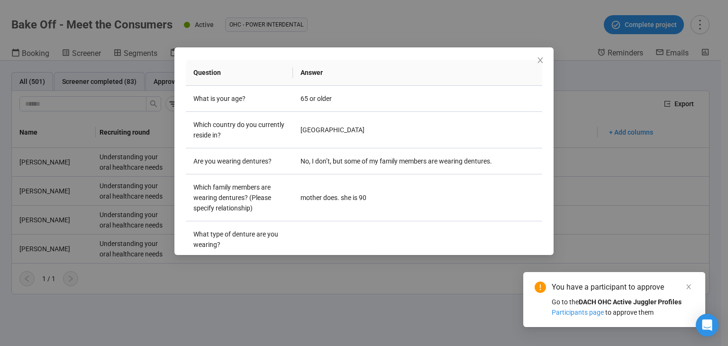
scroll to position [0, 0]
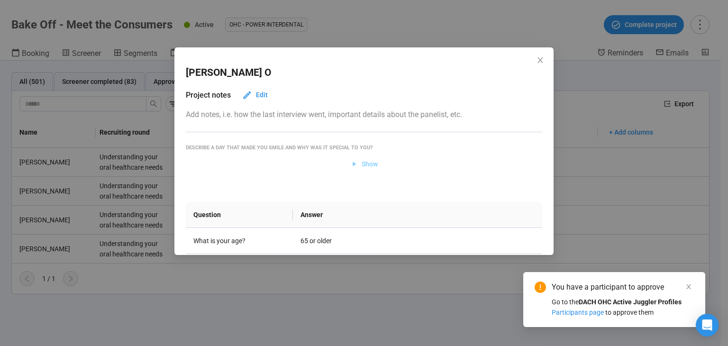
click at [351, 162] on icon "button" at bounding box center [354, 164] width 8 height 8
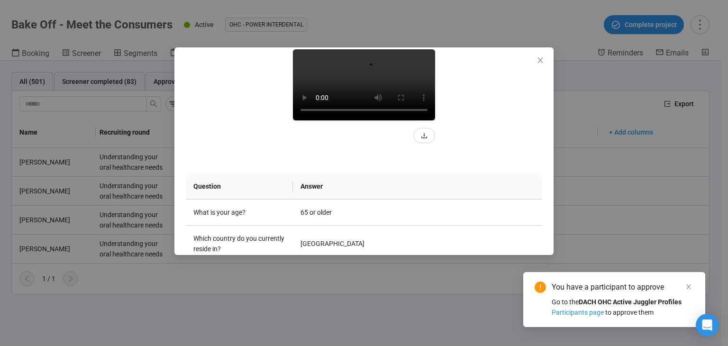
scroll to position [142, 0]
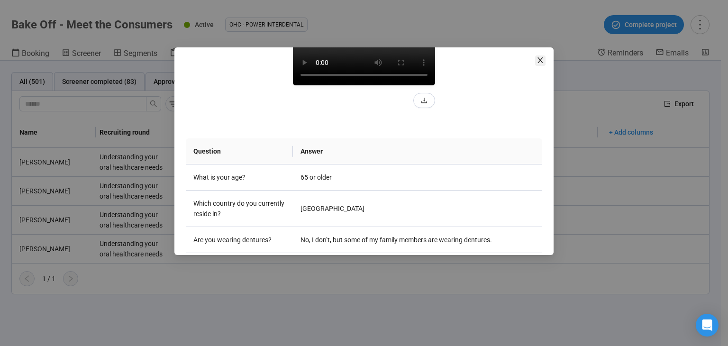
click at [540, 62] on icon "close" at bounding box center [540, 60] width 8 height 8
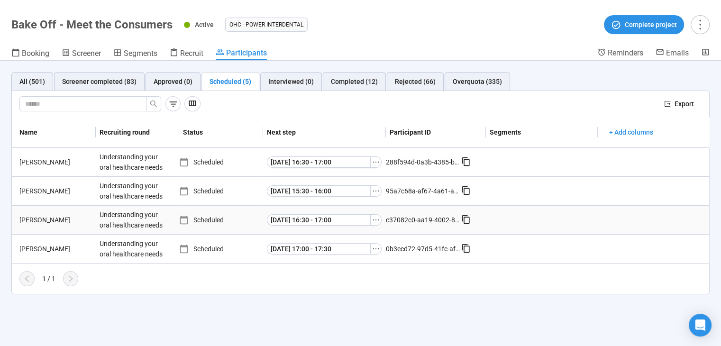
click at [27, 219] on div "[PERSON_NAME]" at bounding box center [56, 220] width 80 height 10
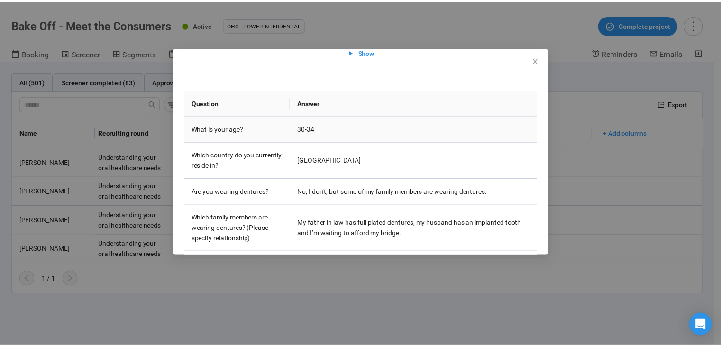
scroll to position [156, 0]
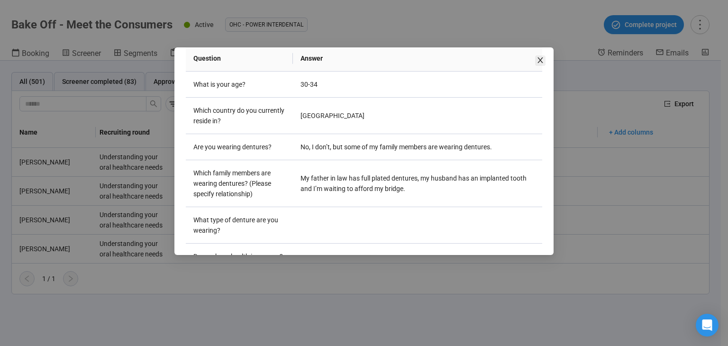
click at [543, 58] on icon "close" at bounding box center [540, 60] width 8 height 8
